Goal: Transaction & Acquisition: Book appointment/travel/reservation

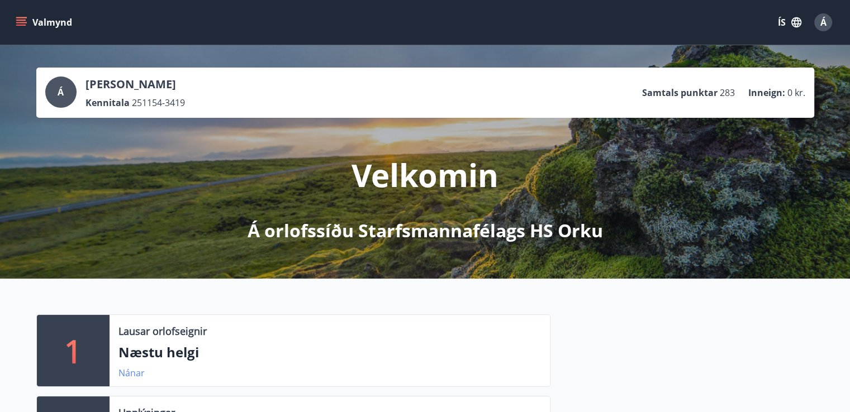
click at [125, 374] on link "Nánar" at bounding box center [131, 373] width 26 height 12
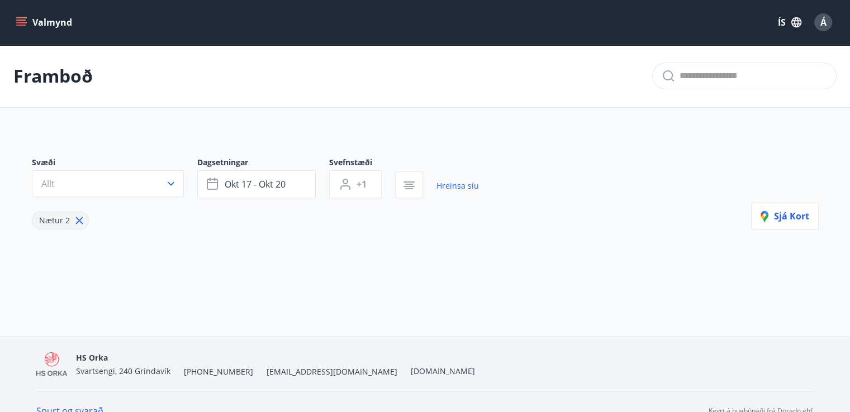
type input "*"
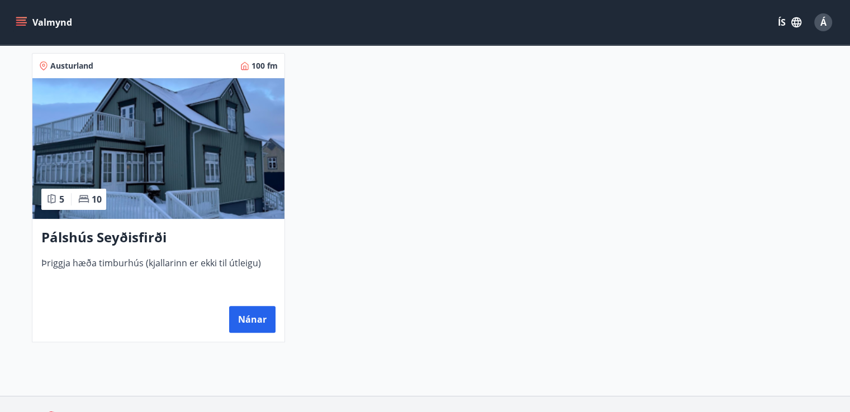
scroll to position [241, 0]
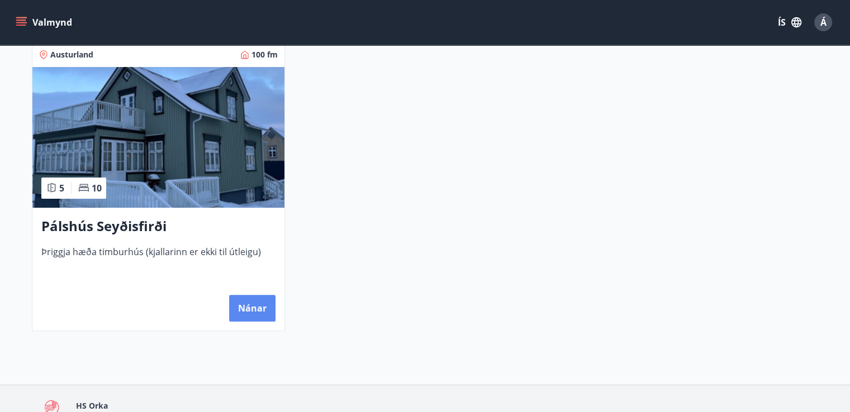
click at [250, 304] on button "Nánar" at bounding box center [252, 308] width 46 height 27
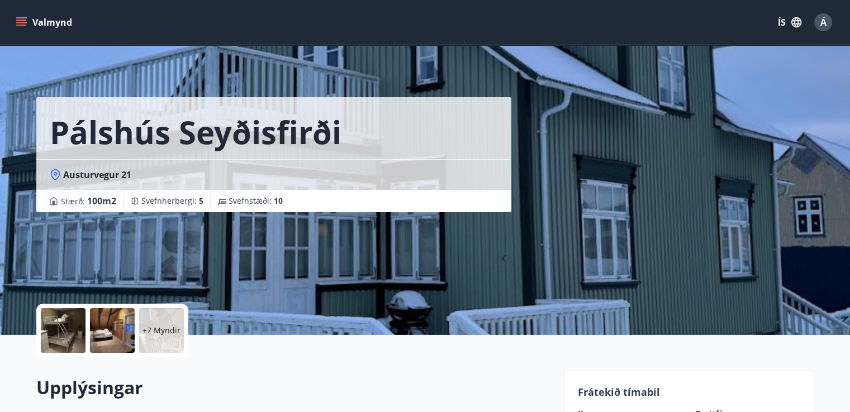
click at [169, 326] on p "+7 Myndir" at bounding box center [161, 330] width 38 height 11
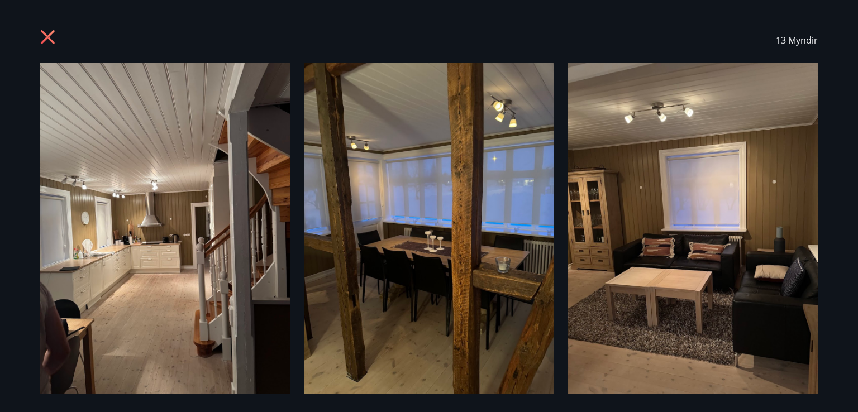
click at [175, 237] on img at bounding box center [165, 230] width 250 height 334
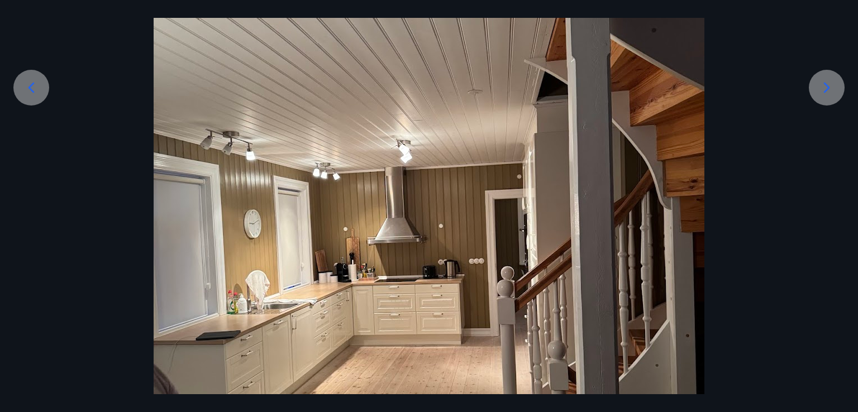
scroll to position [168, 0]
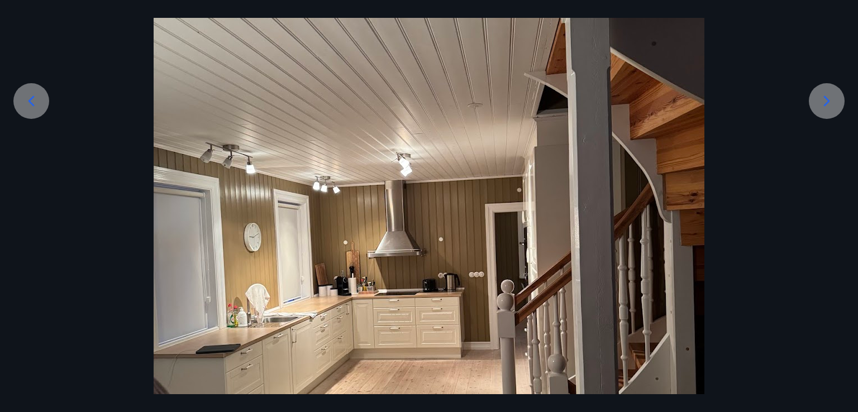
click at [822, 98] on icon at bounding box center [827, 101] width 18 height 18
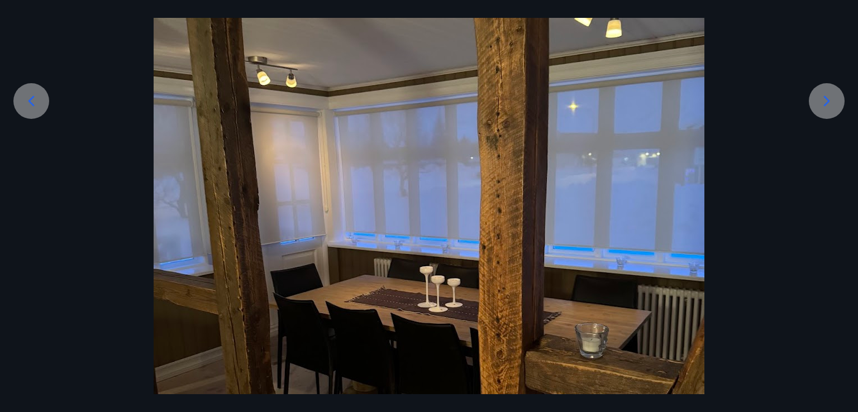
click at [822, 98] on icon at bounding box center [827, 101] width 18 height 18
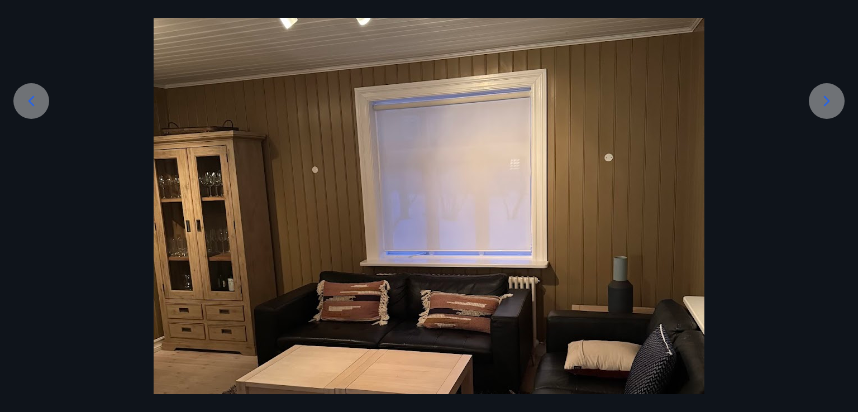
click at [822, 98] on icon at bounding box center [827, 101] width 18 height 18
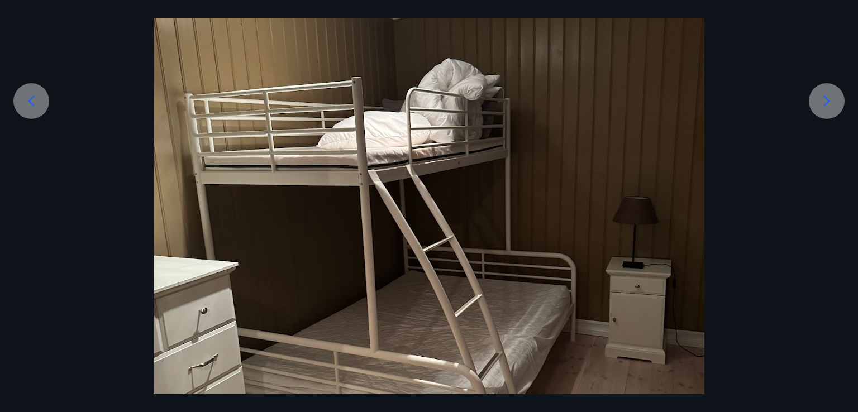
click at [822, 98] on icon at bounding box center [827, 101] width 18 height 18
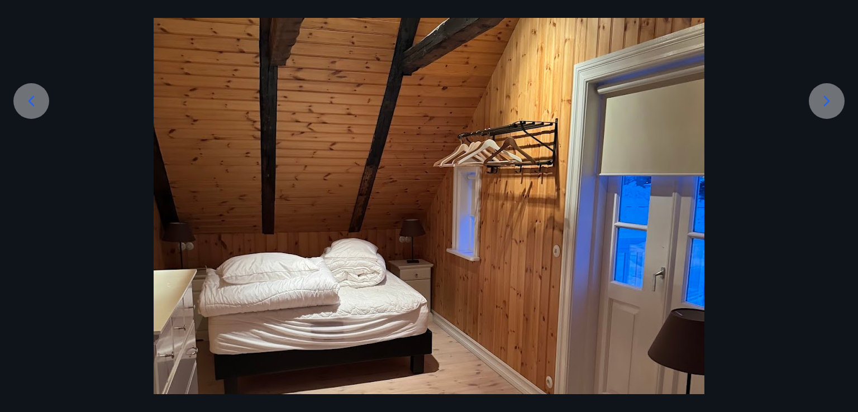
click at [822, 98] on icon at bounding box center [827, 101] width 18 height 18
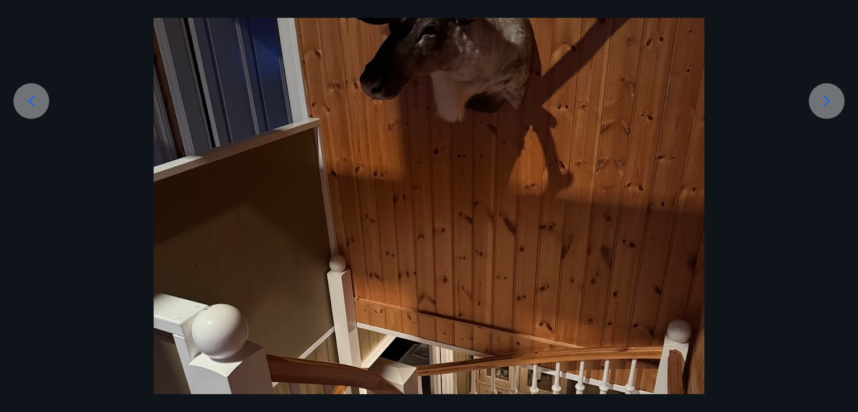
click at [822, 98] on icon at bounding box center [827, 101] width 18 height 18
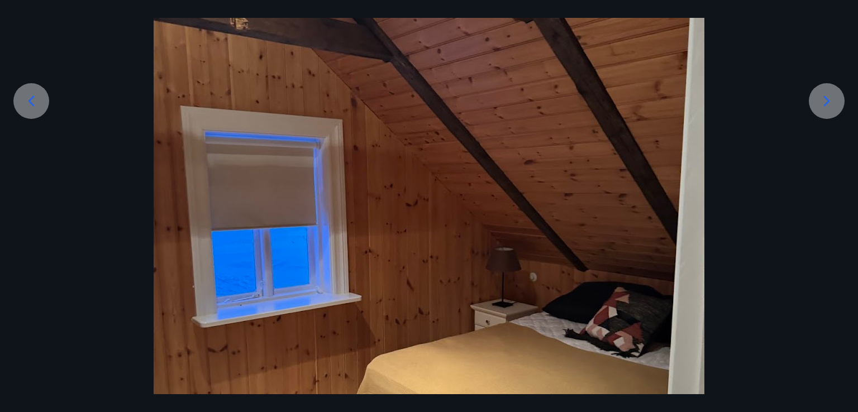
click at [822, 97] on icon at bounding box center [827, 101] width 18 height 18
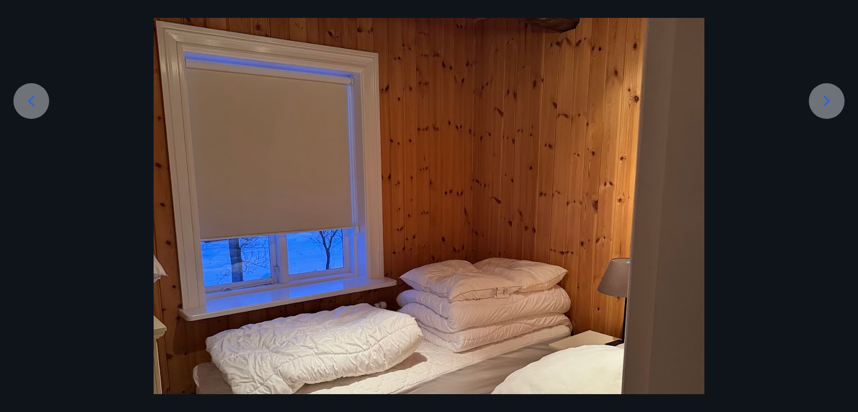
click at [822, 97] on icon at bounding box center [827, 101] width 18 height 18
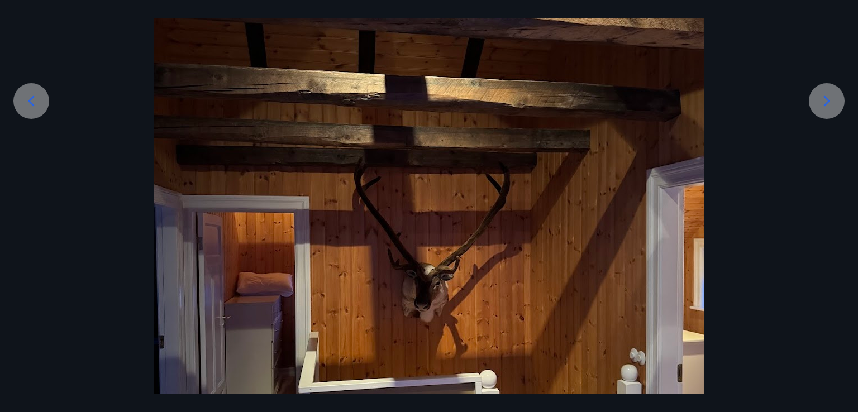
click at [822, 97] on icon at bounding box center [827, 101] width 18 height 18
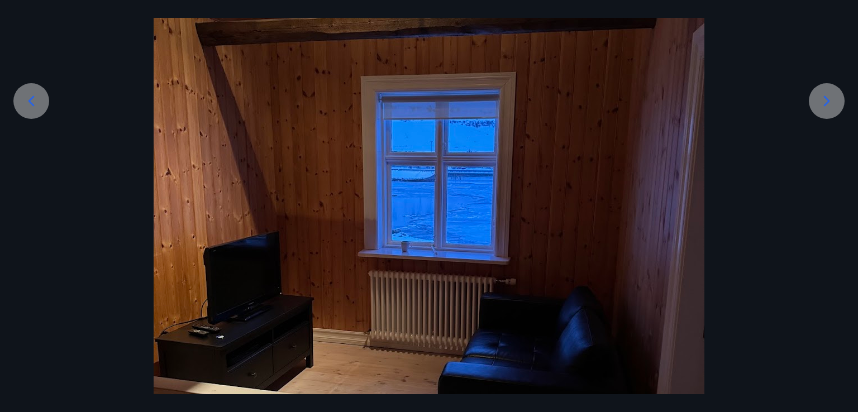
click at [823, 96] on icon at bounding box center [827, 101] width 18 height 18
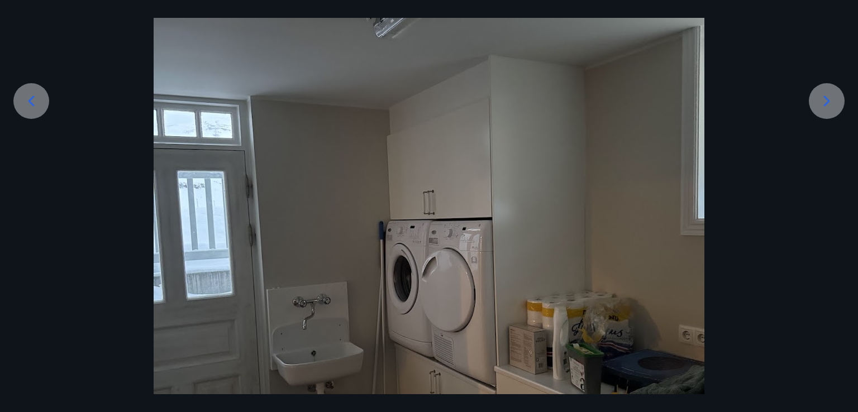
click at [824, 101] on icon at bounding box center [827, 101] width 18 height 18
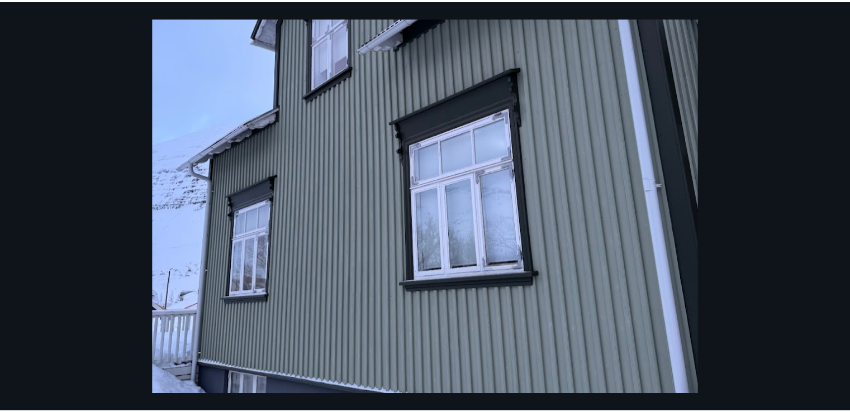
scroll to position [223, 0]
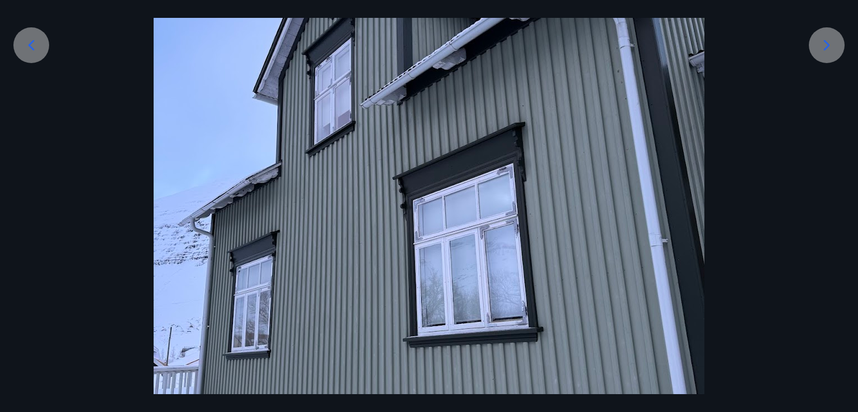
click at [825, 44] on icon at bounding box center [827, 45] width 18 height 18
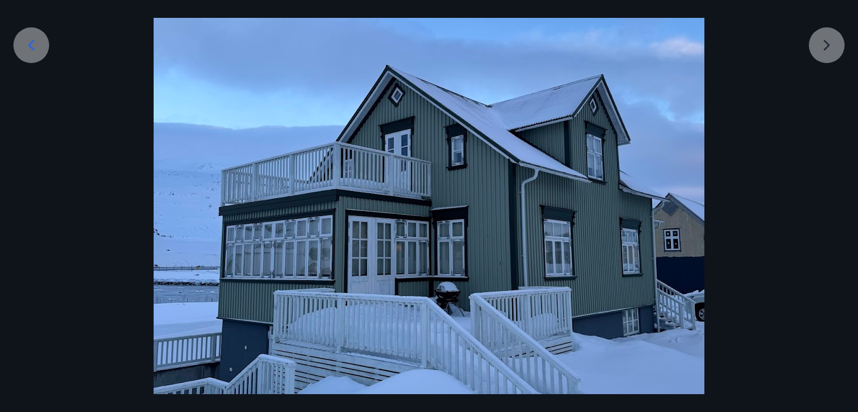
click at [825, 44] on div at bounding box center [429, 206] width 858 height 734
click at [36, 45] on icon at bounding box center [31, 45] width 18 height 18
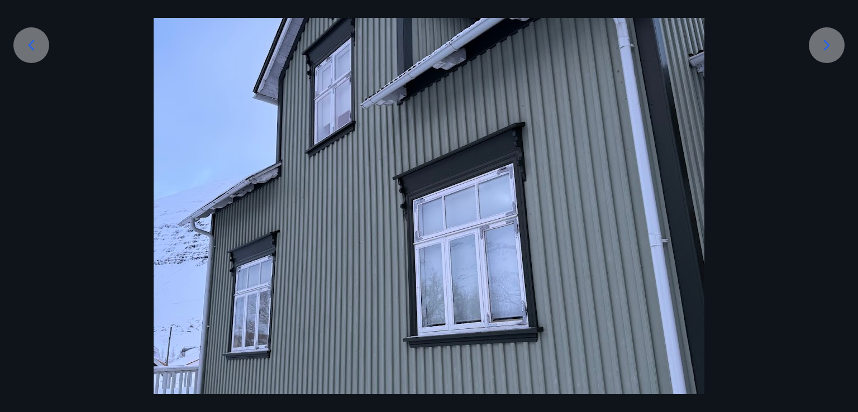
click at [34, 44] on icon at bounding box center [31, 45] width 18 height 18
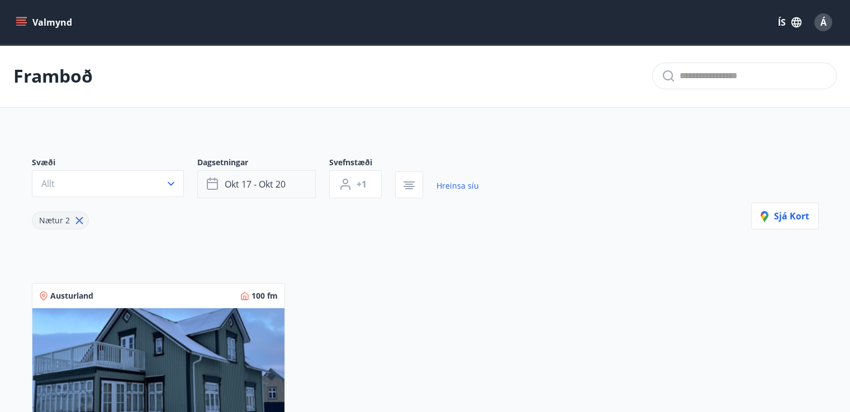
click at [226, 184] on span "okt 17 - okt 20" at bounding box center [255, 184] width 61 height 12
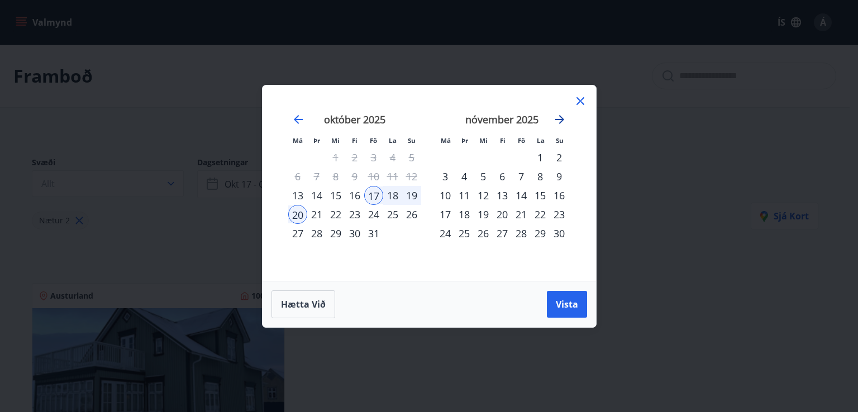
click at [561, 115] on icon "Move forward to switch to the next month." at bounding box center [559, 119] width 13 height 13
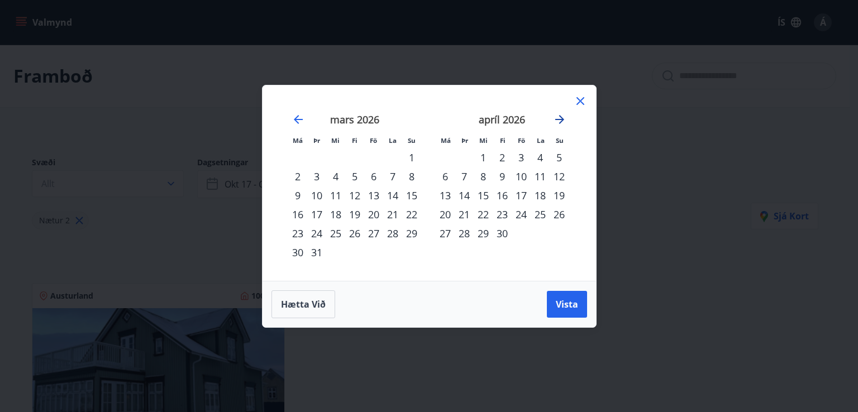
click at [561, 115] on icon "Move forward to switch to the next month." at bounding box center [559, 119] width 13 height 13
click at [517, 211] on div "21" at bounding box center [521, 214] width 19 height 19
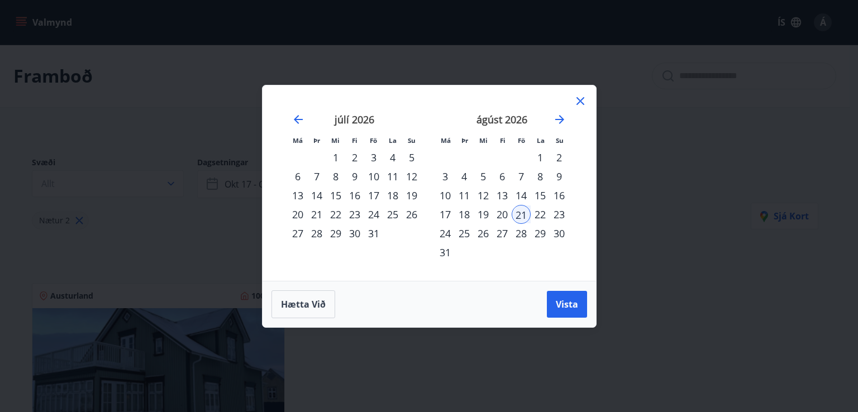
click at [520, 231] on div "28" at bounding box center [521, 233] width 19 height 19
click at [565, 300] on span "Vista" at bounding box center [567, 304] width 22 height 12
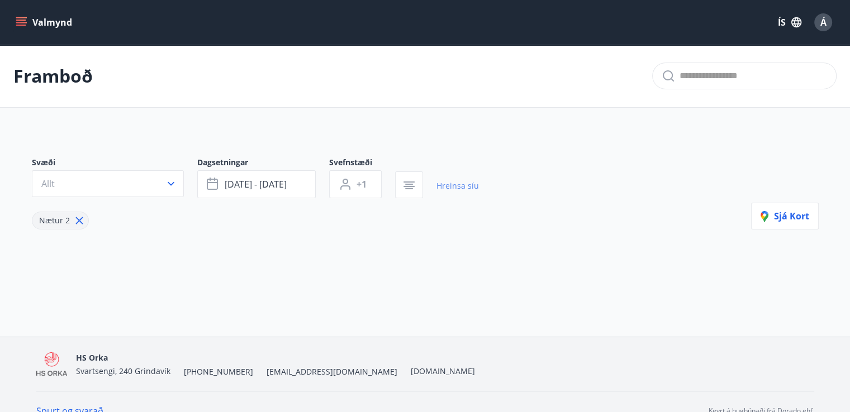
click at [448, 186] on link "Hreinsa síu" at bounding box center [457, 186] width 42 height 25
type input "*"
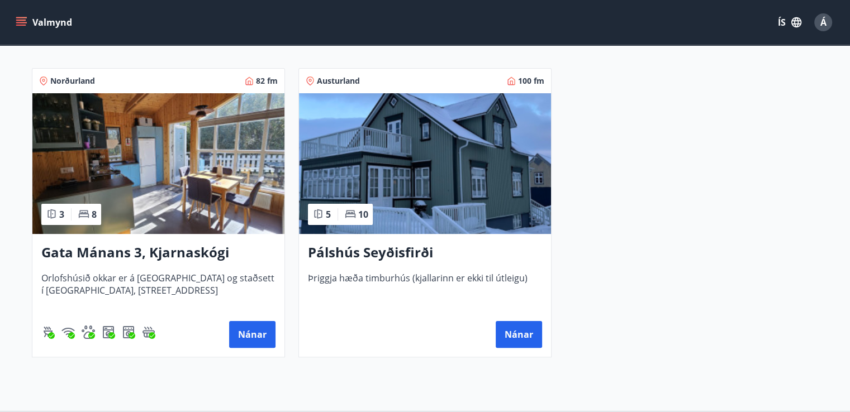
scroll to position [1, 0]
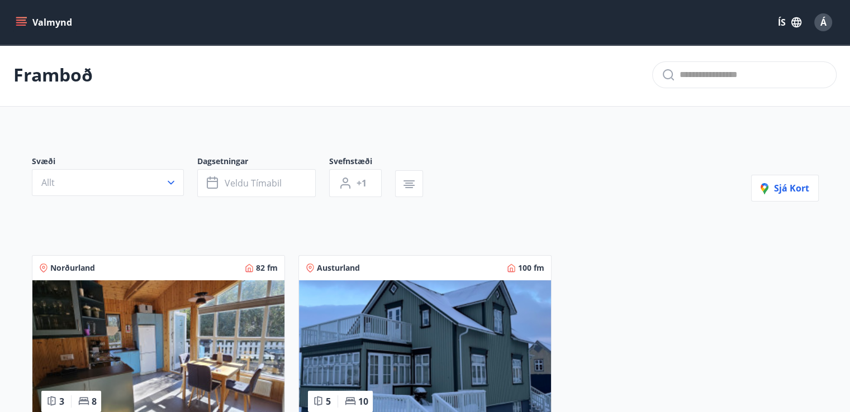
click at [364, 329] on img at bounding box center [425, 350] width 252 height 141
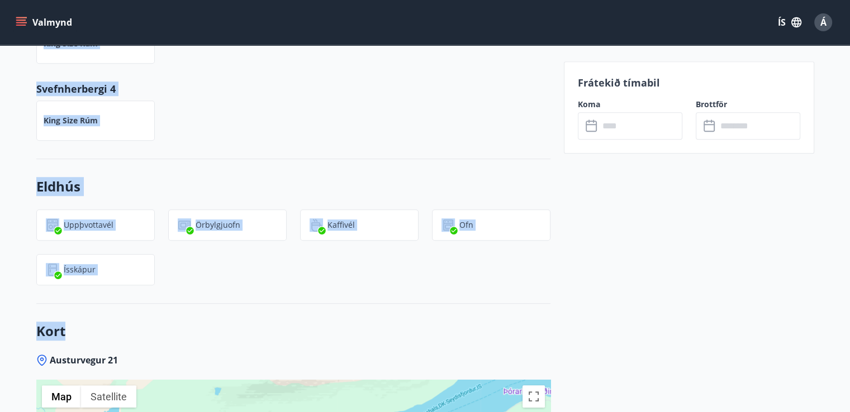
scroll to position [838, 0]
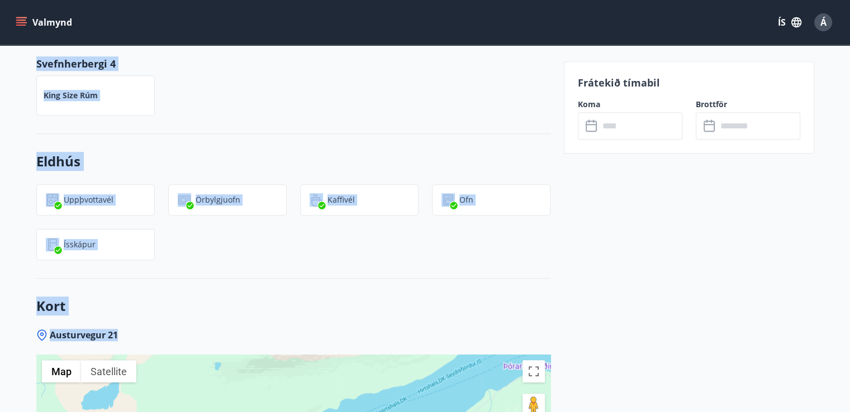
drag, startPoint x: 51, startPoint y: 130, endPoint x: 398, endPoint y: 327, distance: 398.8
copy div "Loremip Dolorsitame Consectetur 25 Adipi : 702 e2 Seddoeiusmodt : 9 Incididunt …"
click at [307, 85] on div "King Size rúm" at bounding box center [286, 89] width 527 height 54
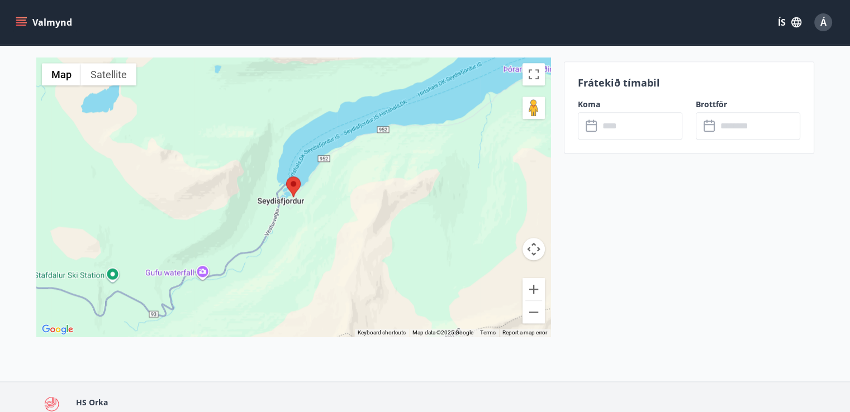
scroll to position [1198, 0]
